Goal: Check status: Verify the current state of an ongoing process or item

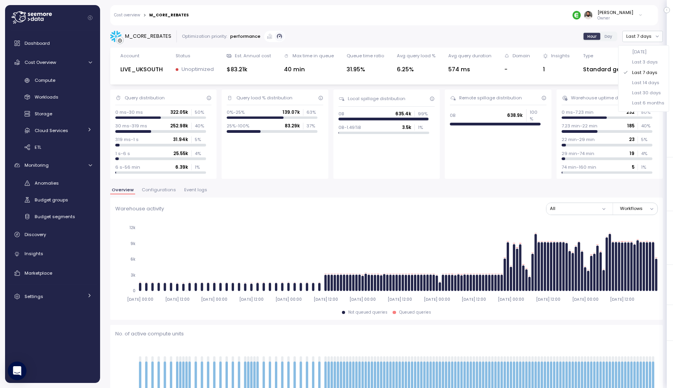
click at [546, 27] on div "M_CORE_REBATES Optimization priority: performance Hour Day Last 7 days Account …" at bounding box center [386, 204] width 573 height 368
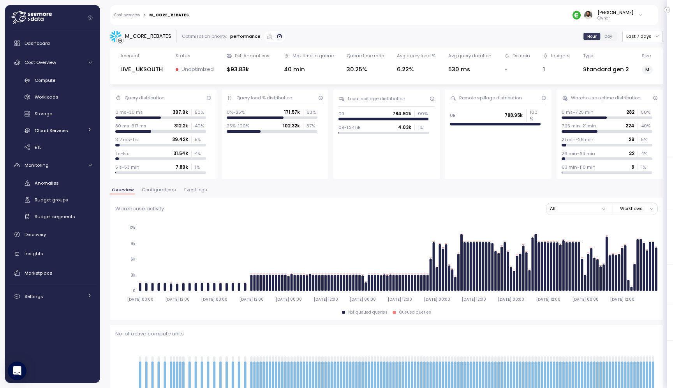
click at [608, 32] on div "Hour Day" at bounding box center [599, 37] width 35 height 10
click at [608, 38] on span "Day" at bounding box center [609, 37] width 8 height 6
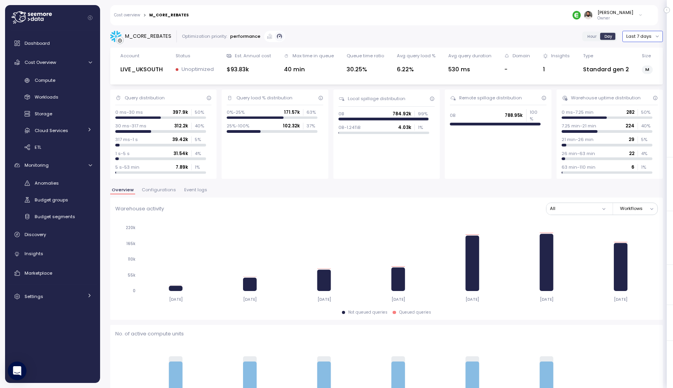
click at [645, 39] on button "Last 7 days" at bounding box center [643, 36] width 41 height 11
click at [643, 83] on div "Last 14 days" at bounding box center [645, 82] width 27 height 6
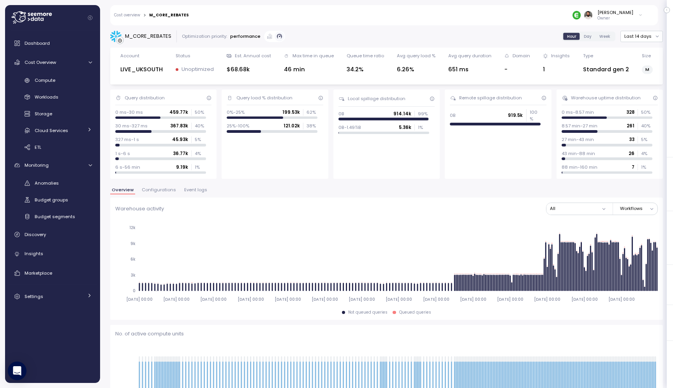
click at [586, 40] on label "Day" at bounding box center [588, 36] width 16 height 7
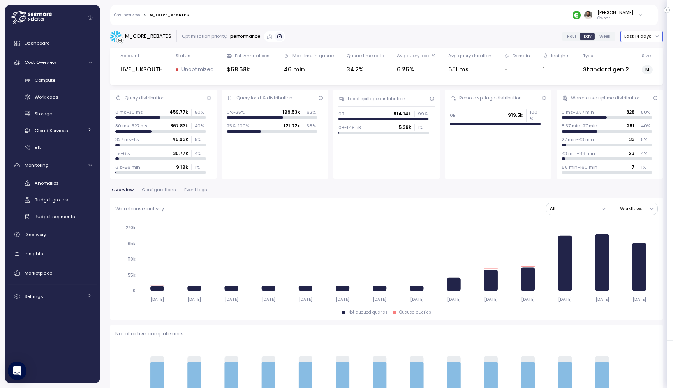
click at [635, 40] on button "Last 14 days" at bounding box center [642, 36] width 42 height 11
click at [637, 92] on div "Last 30 days" at bounding box center [645, 93] width 29 height 6
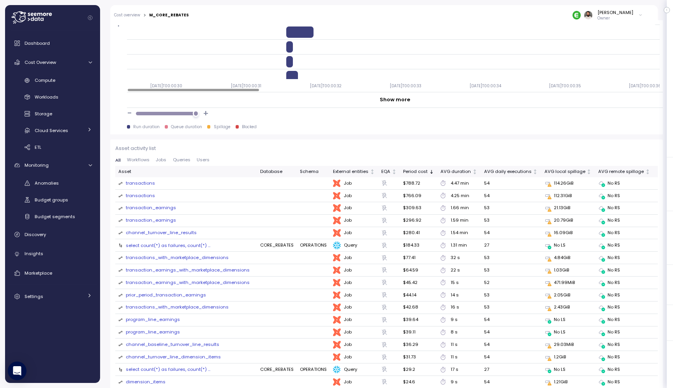
scroll to position [661, 0]
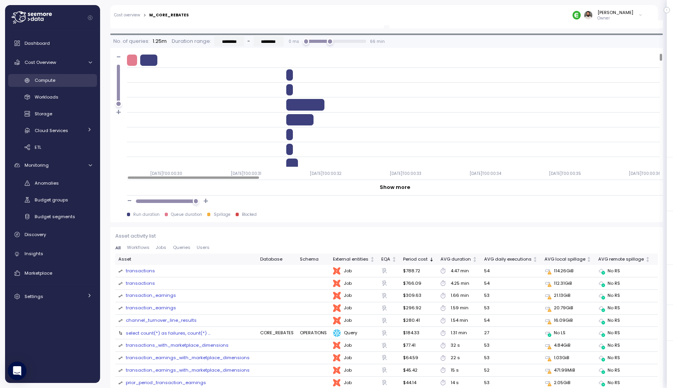
click at [39, 78] on span "Compute" at bounding box center [45, 80] width 21 height 6
